Goal: Manage account settings

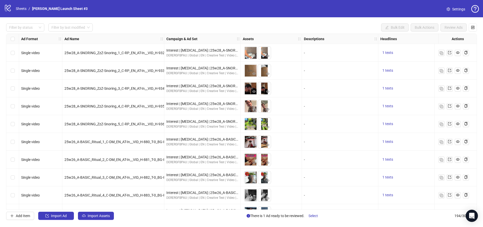
click at [40, 5] on div "logo/logo-mobile Sheets / [PERSON_NAME] Launch Sheet #3" at bounding box center [47, 8] width 86 height 9
click at [6, 5] on icon at bounding box center [8, 8] width 6 height 7
click at [13, 8] on div "logo/logo-mobile Sheets / [PERSON_NAME] Launch Sheet #3" at bounding box center [47, 8] width 86 height 9
click at [18, 9] on link "Sheets" at bounding box center [21, 9] width 13 height 6
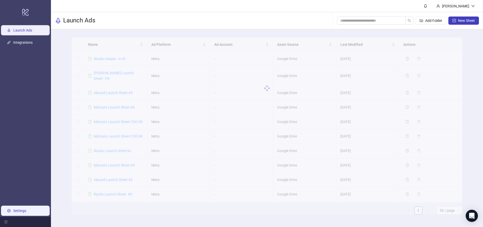
click at [16, 209] on link "Settings" at bounding box center [19, 211] width 13 height 4
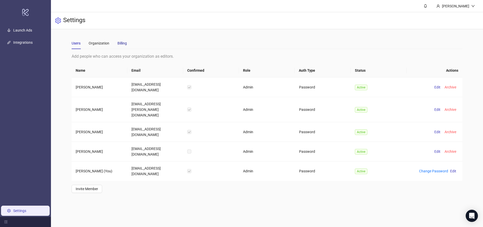
click at [124, 44] on div "Billing" at bounding box center [121, 43] width 9 height 6
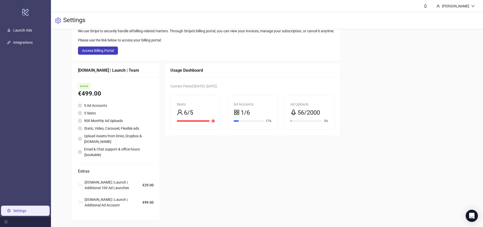
scroll to position [50, 0]
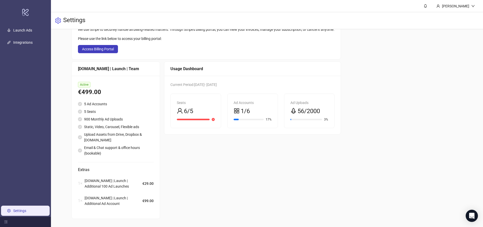
click at [237, 108] on icon "appstore" at bounding box center [237, 111] width 6 height 6
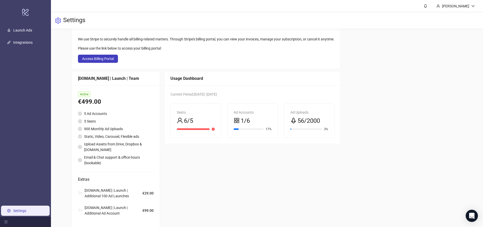
scroll to position [37, 0]
click at [309, 120] on span "56/2000" at bounding box center [308, 122] width 22 height 10
